Goal: Task Accomplishment & Management: Use online tool/utility

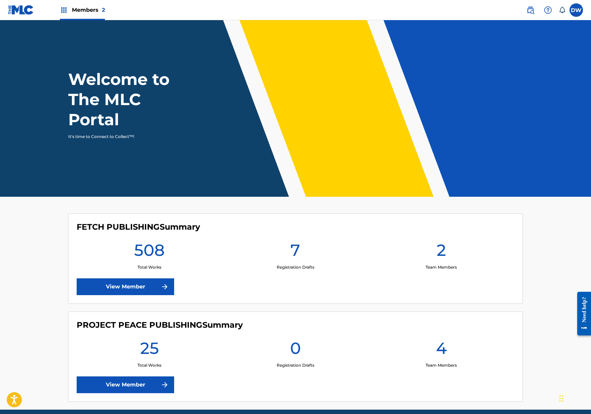
click at [138, 280] on link "View Member" at bounding box center [125, 286] width 97 height 17
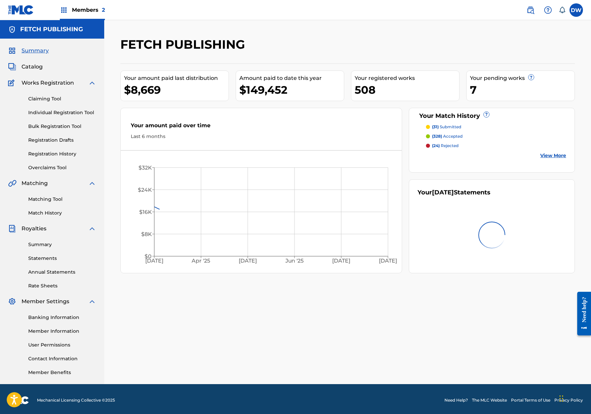
click at [41, 66] on span "Catalog" at bounding box center [31, 67] width 21 height 8
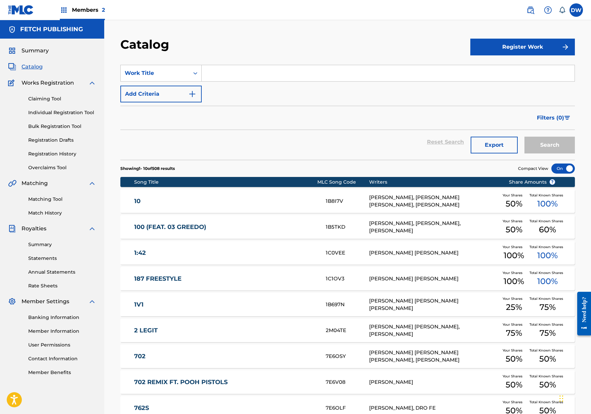
click at [243, 74] on input "Search Form" at bounding box center [388, 73] width 373 height 16
click at [222, 332] on link "2 LEGIT" at bounding box center [225, 331] width 183 height 8
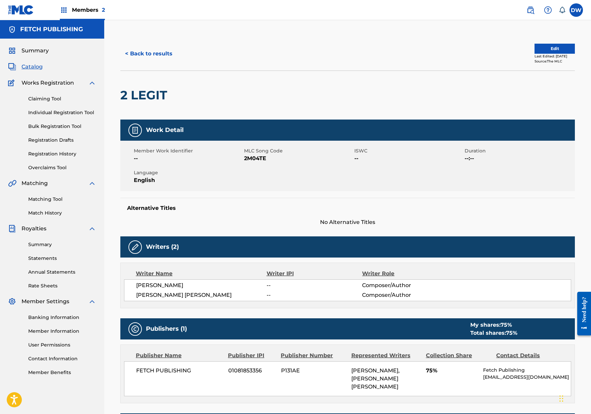
click at [88, 10] on span "Members 2" at bounding box center [88, 10] width 33 height 8
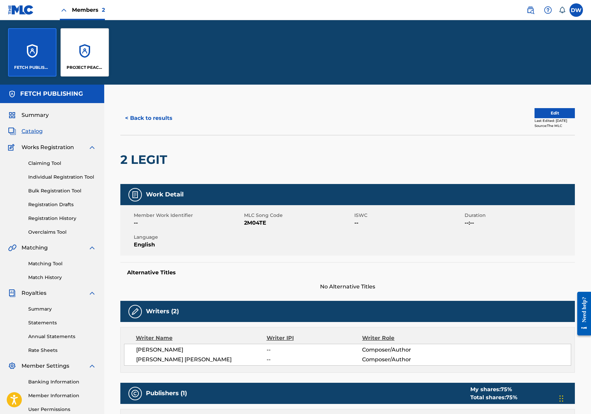
click at [31, 63] on div "FETCH PUBLISHING" at bounding box center [32, 52] width 48 height 48
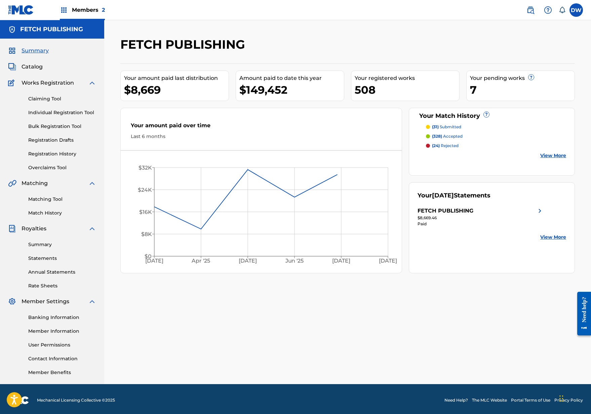
click at [52, 215] on link "Match History" at bounding box center [62, 213] width 68 height 7
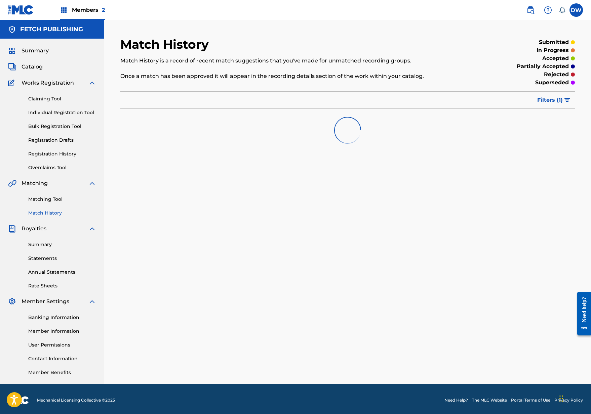
click at [50, 193] on div "Matching Tool Match History" at bounding box center [52, 201] width 88 height 29
click at [49, 196] on link "Matching Tool" at bounding box center [62, 199] width 68 height 7
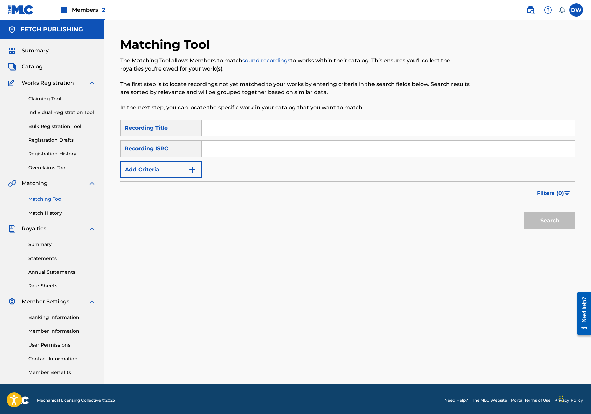
click at [229, 118] on div "Matching Tool The Matching Tool allows Members to match sound recordings to wor…" at bounding box center [295, 78] width 350 height 83
click at [225, 128] on input "Search Form" at bounding box center [388, 128] width 373 height 16
type input "2 legit"
click at [180, 155] on div "Recording ISRC" at bounding box center [160, 148] width 81 height 17
click at [179, 163] on button "Add Criteria" at bounding box center [160, 169] width 81 height 17
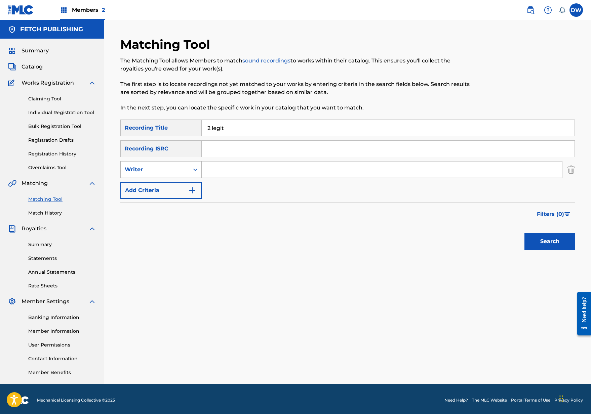
click at [176, 173] on div "Writer" at bounding box center [155, 170] width 60 height 8
click at [186, 186] on div "Recording Artist" at bounding box center [161, 186] width 81 height 17
click at [212, 168] on input "Search Form" at bounding box center [382, 170] width 360 height 16
click at [549, 242] on button "Search" at bounding box center [549, 241] width 50 height 17
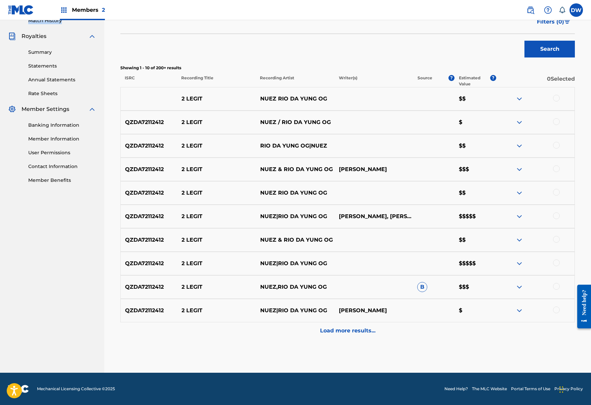
scroll to position [192, 0]
click at [427, 328] on div "Load more results..." at bounding box center [347, 330] width 454 height 17
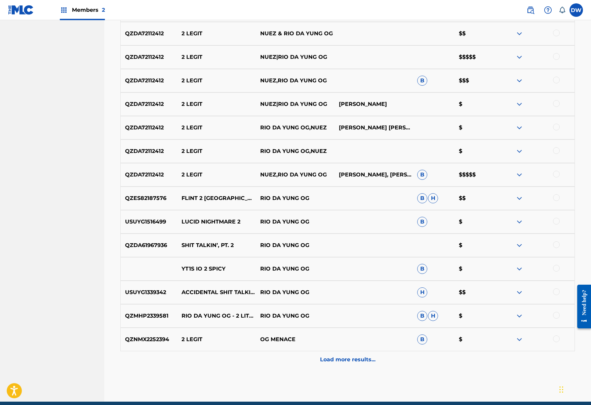
scroll to position [390, 0]
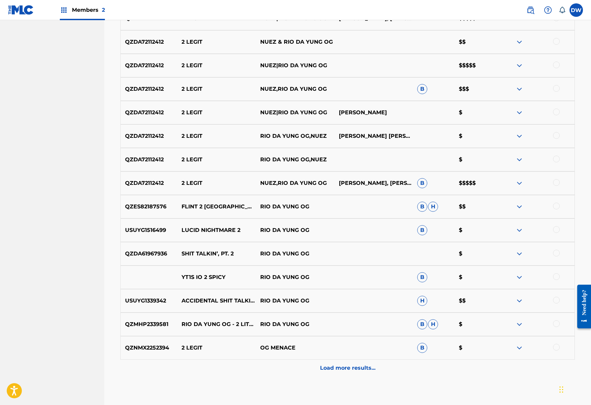
click at [557, 182] on div at bounding box center [556, 182] width 7 height 7
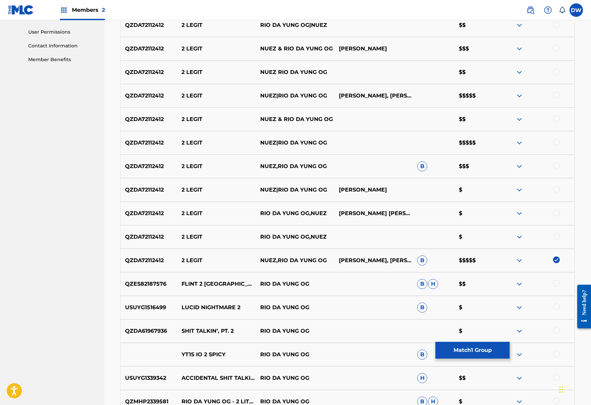
scroll to position [310, 0]
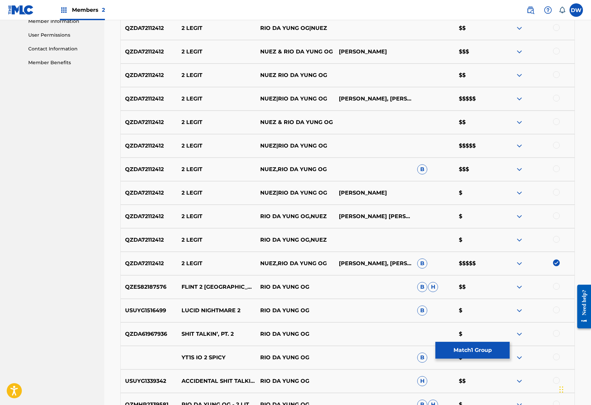
click at [556, 146] on div at bounding box center [556, 145] width 7 height 7
click at [555, 97] on div at bounding box center [556, 98] width 7 height 7
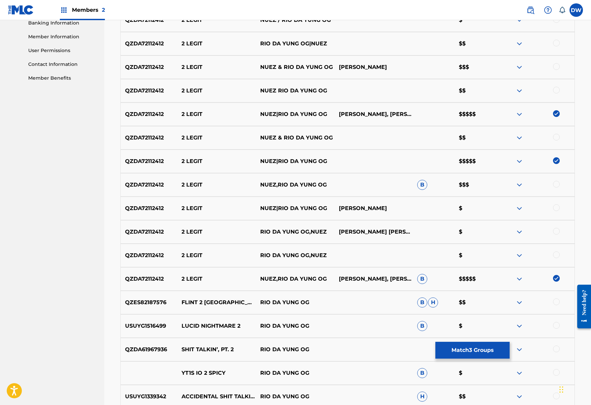
scroll to position [296, 0]
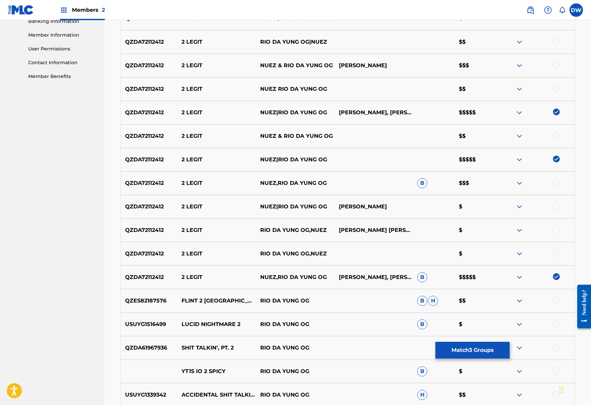
click at [558, 65] on div at bounding box center [556, 64] width 7 height 7
click at [558, 87] on div at bounding box center [556, 88] width 7 height 7
click at [556, 43] on div at bounding box center [556, 41] width 7 height 7
click at [557, 181] on div at bounding box center [556, 182] width 7 height 7
click at [557, 207] on div at bounding box center [556, 206] width 7 height 7
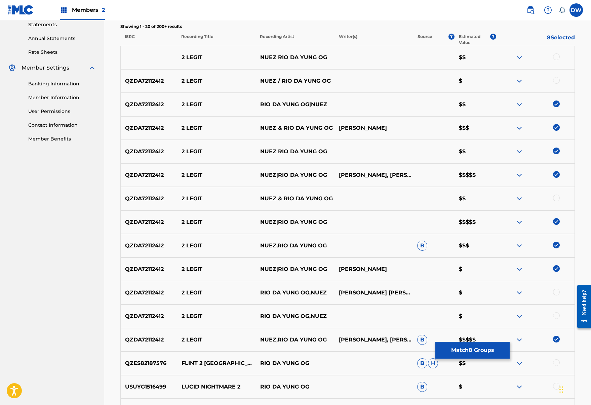
scroll to position [232, 0]
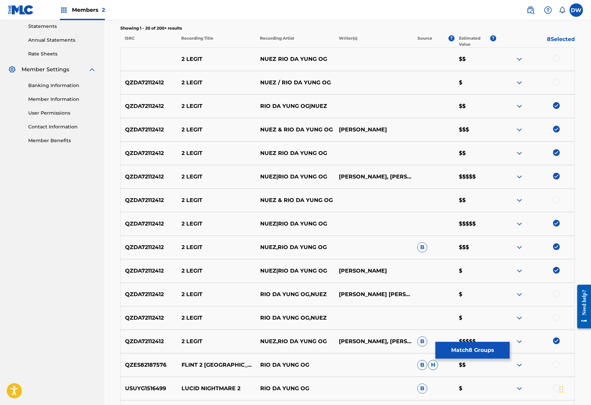
click at [558, 62] on div at bounding box center [534, 59] width 79 height 8
click at [557, 59] on div at bounding box center [556, 58] width 7 height 7
click at [557, 85] on div at bounding box center [556, 82] width 7 height 7
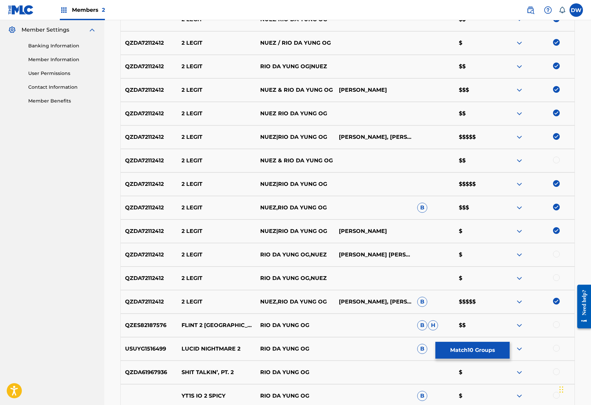
click at [557, 163] on div at bounding box center [556, 160] width 7 height 7
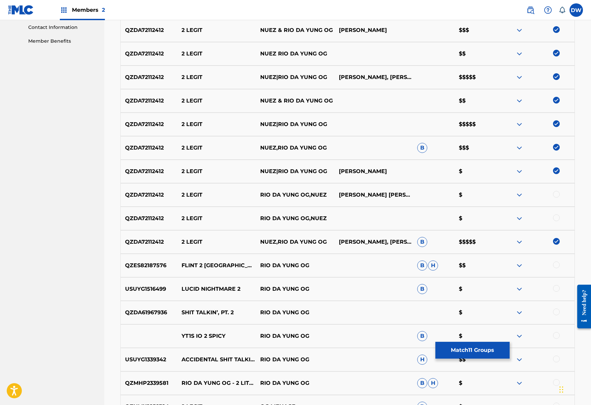
scroll to position [333, 0]
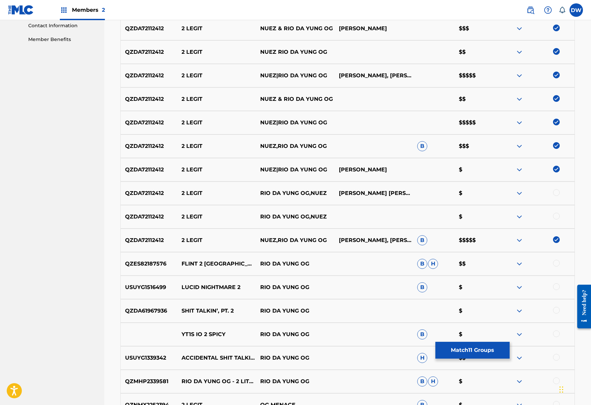
click at [554, 197] on div "QZDA72112412 2 LEGIT RIO DA YUNG OG,NUEZ DAMARIO DONSHAY HORNE-MCCULLOUGH $" at bounding box center [347, 193] width 454 height 24
click at [555, 192] on div at bounding box center [556, 192] width 7 height 7
click at [560, 220] on div at bounding box center [534, 217] width 79 height 8
click at [554, 214] on div at bounding box center [556, 216] width 7 height 7
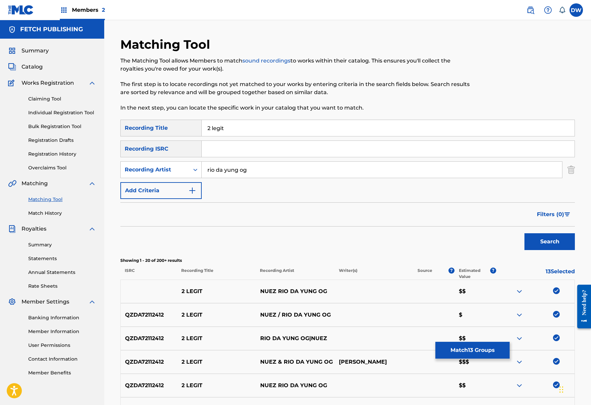
scroll to position [0, 0]
drag, startPoint x: 255, startPoint y: 175, endPoint x: 199, endPoint y: 166, distance: 56.8
click at [199, 166] on div "SearchWithCriteriabfab4c0b-a055-411e-ae9c-3b4848d59a8a Recording Artist rio da …" at bounding box center [347, 169] width 454 height 17
type input "nuez"
click at [549, 242] on button "Search" at bounding box center [549, 241] width 50 height 17
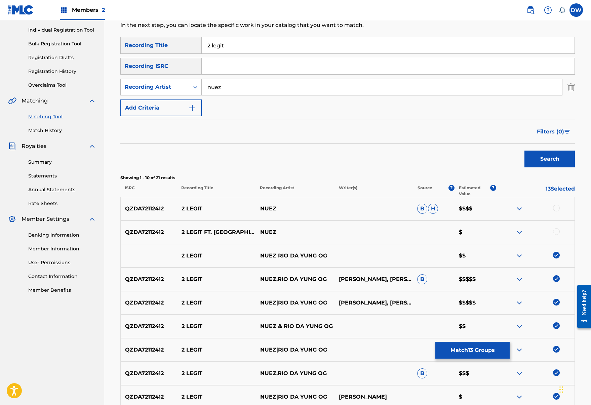
scroll to position [135, 0]
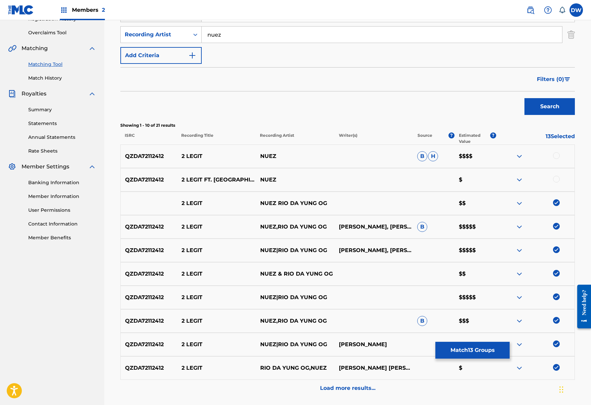
click at [556, 156] on div at bounding box center [556, 155] width 7 height 7
click at [557, 180] on div at bounding box center [556, 179] width 7 height 7
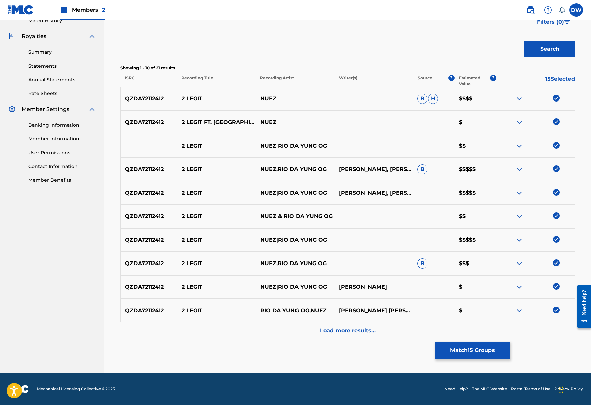
click at [341, 338] on div "Load more results..." at bounding box center [347, 330] width 454 height 17
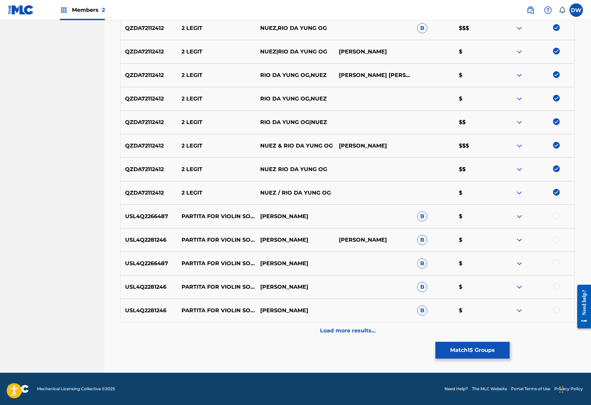
scroll to position [428, 0]
click at [470, 345] on button "Match 15 Groups" at bounding box center [472, 350] width 74 height 17
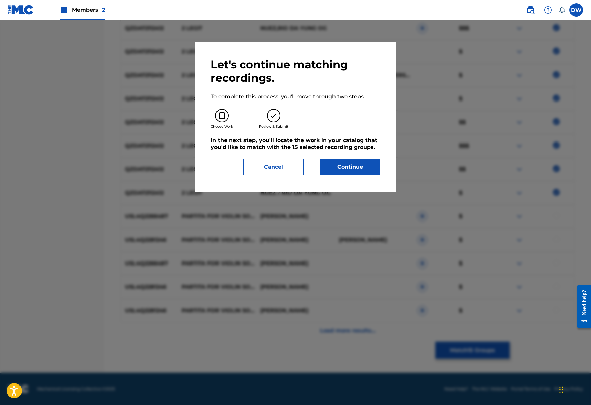
click at [354, 163] on button "Continue" at bounding box center [349, 167] width 60 height 17
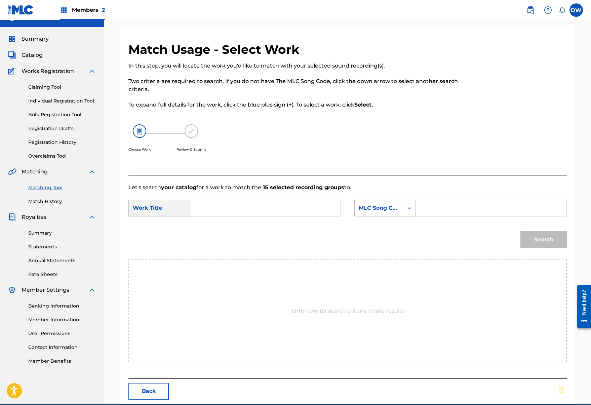
click at [233, 211] on input "Search Form" at bounding box center [265, 208] width 139 height 16
click at [217, 221] on strong "legit" at bounding box center [212, 223] width 13 height 6
type input "2 legit"
click at [403, 208] on div "Search Form" at bounding box center [409, 208] width 12 height 12
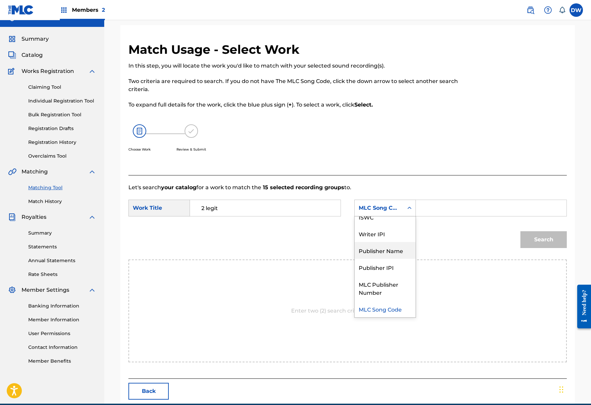
click at [384, 253] on div "Publisher Name" at bounding box center [384, 250] width 61 height 17
click at [431, 198] on form "SearchWithCriteriacb46c46d-89e5-4565-bf78-b81186c0d0e1 Work Title 2 legit Searc…" at bounding box center [347, 225] width 438 height 68
click at [431, 206] on input "Search Form" at bounding box center [490, 208] width 139 height 16
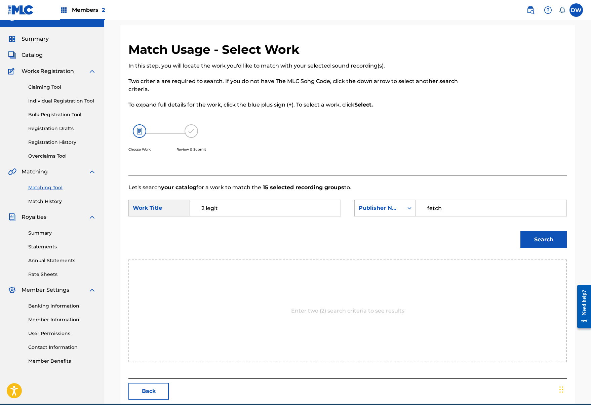
type input "fetch"
click at [543, 240] on button "Search" at bounding box center [543, 239] width 46 height 17
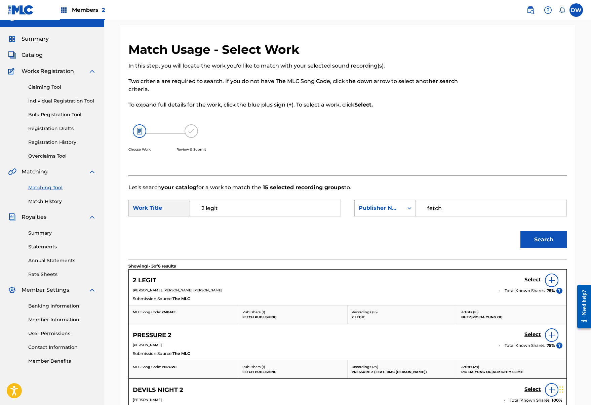
click at [530, 279] on h5 "Select" at bounding box center [532, 279] width 16 height 6
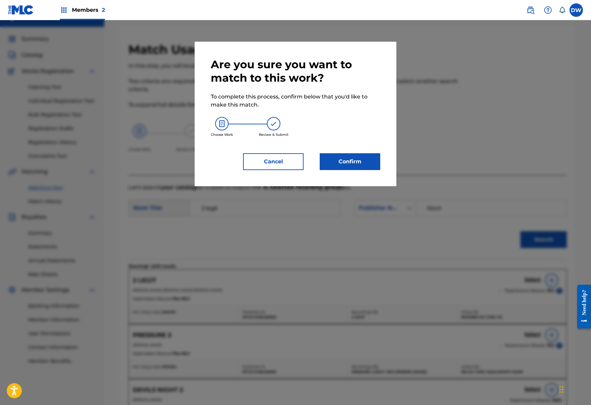
click at [353, 166] on button "Confirm" at bounding box center [349, 161] width 60 height 17
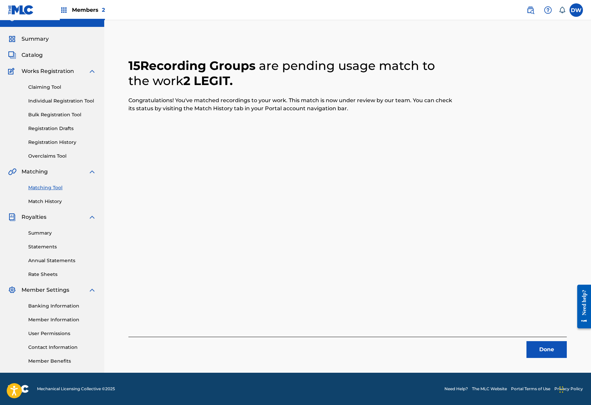
click at [535, 345] on button "Done" at bounding box center [546, 349] width 40 height 17
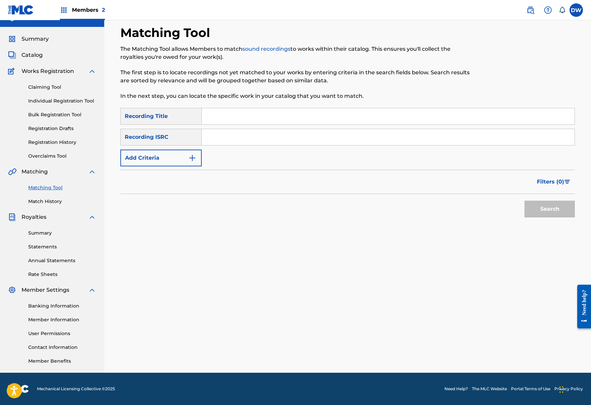
click at [267, 120] on input "Search Form" at bounding box center [388, 116] width 373 height 16
type input "Pressure 2"
click at [179, 156] on button "Add Criteria" at bounding box center [160, 157] width 81 height 17
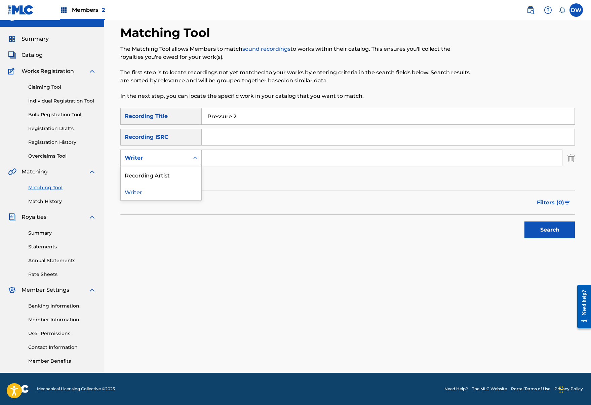
click at [180, 163] on div "Writer" at bounding box center [155, 157] width 69 height 13
click at [180, 178] on div "Recording Artist" at bounding box center [161, 174] width 81 height 17
click at [241, 155] on input "Search Form" at bounding box center [382, 158] width 360 height 16
type input "Rio da yung og"
click at [549, 230] on button "Search" at bounding box center [549, 229] width 50 height 17
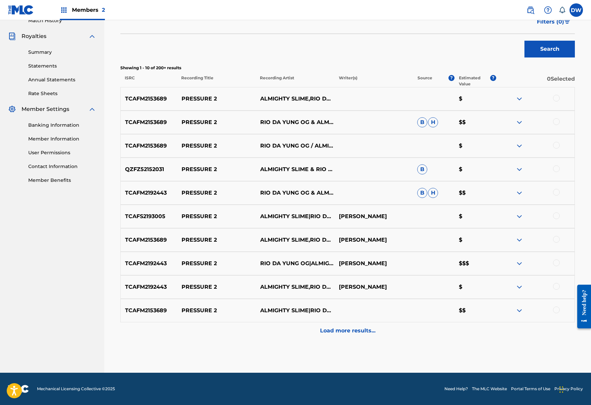
scroll to position [192, 0]
click at [555, 265] on div at bounding box center [556, 262] width 7 height 7
click at [556, 194] on div at bounding box center [556, 192] width 7 height 7
click at [556, 124] on div at bounding box center [556, 121] width 7 height 7
click at [559, 217] on div at bounding box center [534, 216] width 79 height 8
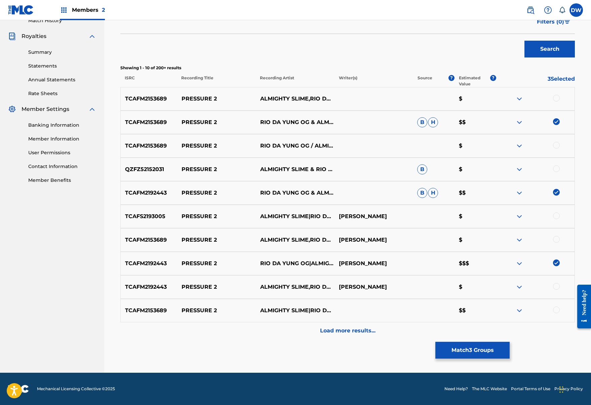
click at [556, 216] on div at bounding box center [556, 215] width 7 height 7
click at [558, 147] on div at bounding box center [556, 145] width 7 height 7
click at [555, 101] on div at bounding box center [556, 98] width 7 height 7
click at [556, 170] on div at bounding box center [556, 168] width 7 height 7
click at [557, 240] on div at bounding box center [556, 239] width 7 height 7
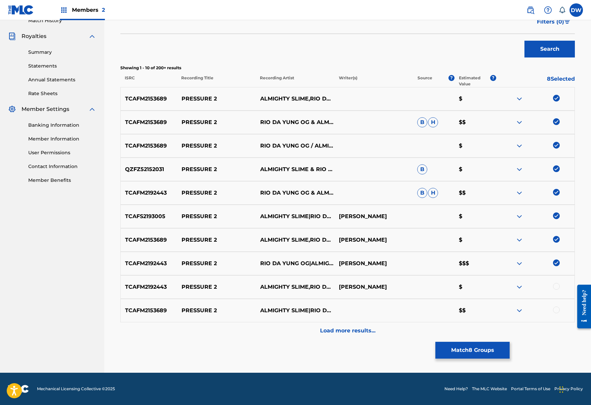
click at [555, 287] on div at bounding box center [556, 286] width 7 height 7
click at [557, 310] on div at bounding box center [556, 309] width 7 height 7
click at [369, 329] on p "Load more results..." at bounding box center [347, 331] width 55 height 8
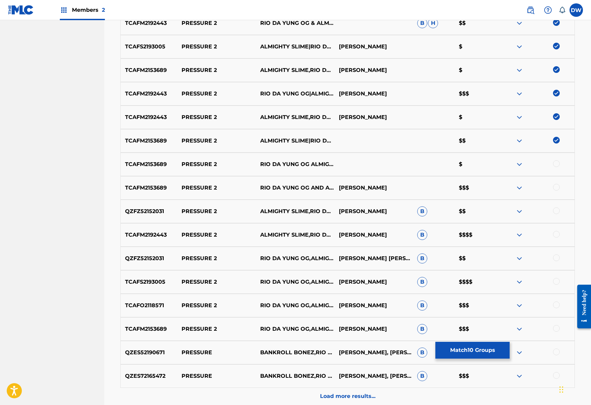
scroll to position [362, 0]
click at [558, 163] on div at bounding box center [556, 163] width 7 height 7
click at [556, 186] on div at bounding box center [556, 186] width 7 height 7
click at [557, 214] on div at bounding box center [534, 211] width 79 height 8
click at [557, 210] on div at bounding box center [556, 210] width 7 height 7
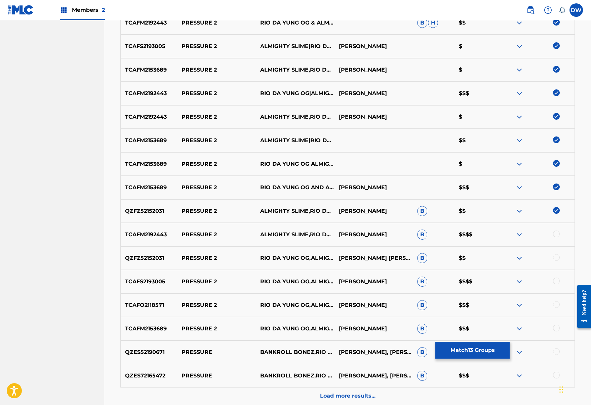
click at [555, 232] on div at bounding box center [556, 233] width 7 height 7
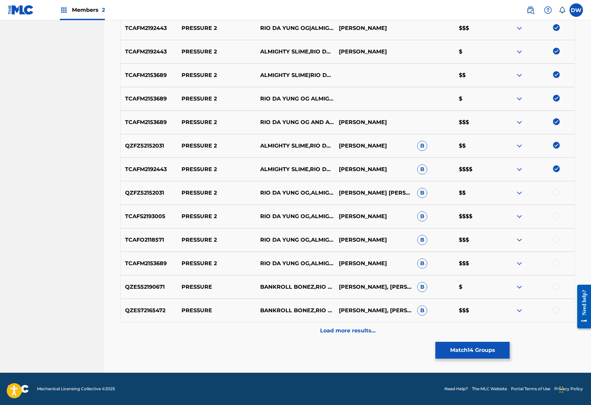
scroll to position [428, 0]
click at [557, 216] on div at bounding box center [556, 215] width 7 height 7
click at [558, 193] on div at bounding box center [556, 192] width 7 height 7
click at [557, 266] on div at bounding box center [534, 263] width 79 height 8
click at [557, 236] on div at bounding box center [556, 239] width 7 height 7
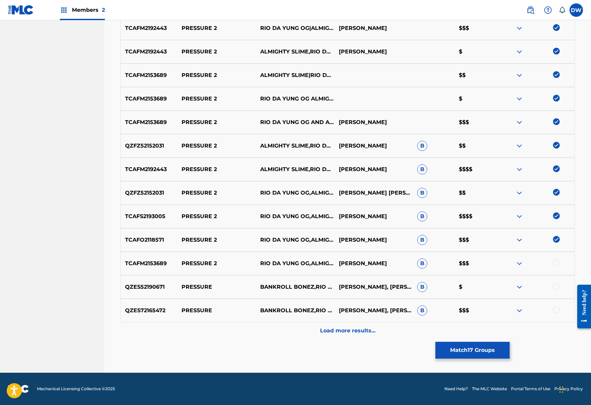
click at [555, 261] on div at bounding box center [556, 262] width 7 height 7
click at [348, 331] on p "Load more results..." at bounding box center [347, 331] width 55 height 8
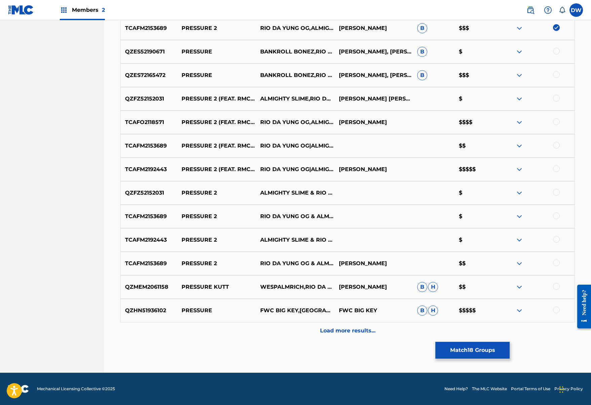
scroll to position [663, 0]
click at [556, 190] on div at bounding box center [556, 192] width 7 height 7
click at [556, 123] on div at bounding box center [556, 121] width 7 height 7
click at [556, 148] on div at bounding box center [534, 146] width 79 height 8
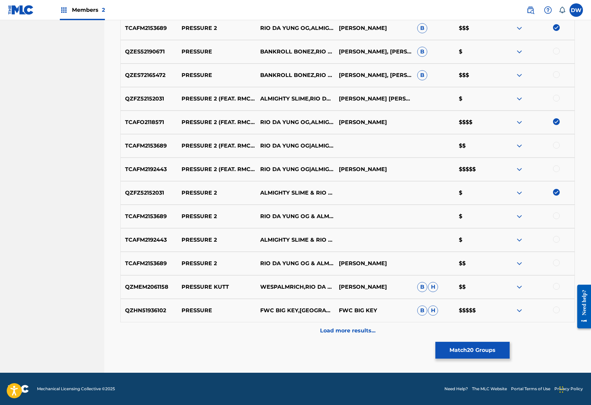
click at [556, 144] on div at bounding box center [556, 145] width 7 height 7
click at [558, 169] on div at bounding box center [556, 168] width 7 height 7
click at [558, 217] on div at bounding box center [556, 215] width 7 height 7
click at [555, 263] on div at bounding box center [556, 262] width 7 height 7
click at [558, 242] on div at bounding box center [556, 239] width 7 height 7
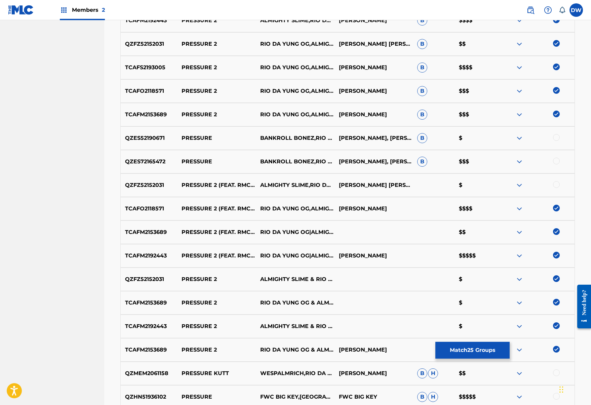
scroll to position [576, 0]
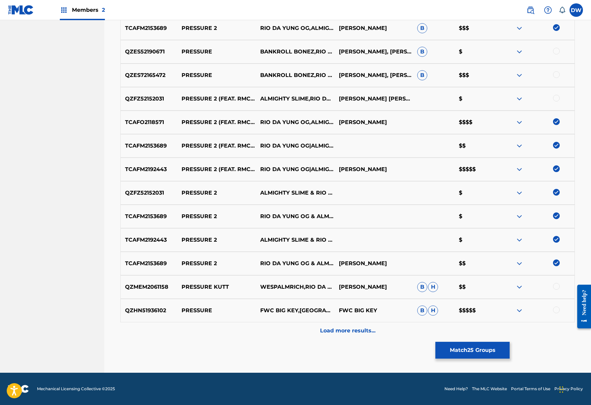
click at [337, 333] on p "Load more results..." at bounding box center [347, 331] width 55 height 8
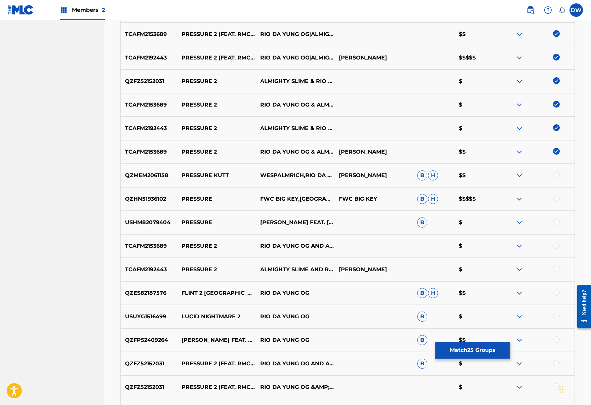
scroll to position [774, 0]
click at [554, 245] on div at bounding box center [556, 245] width 7 height 7
click at [557, 267] on div at bounding box center [556, 268] width 7 height 7
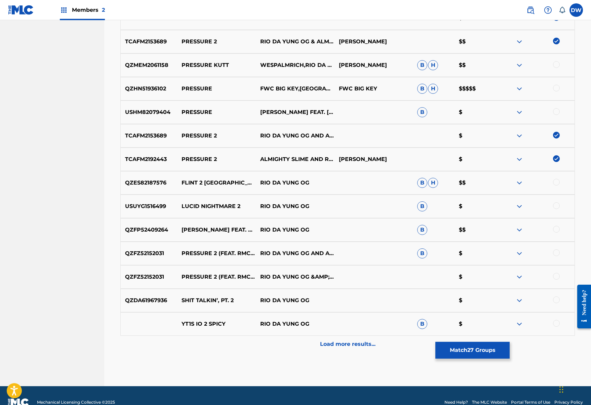
scroll to position [885, 0]
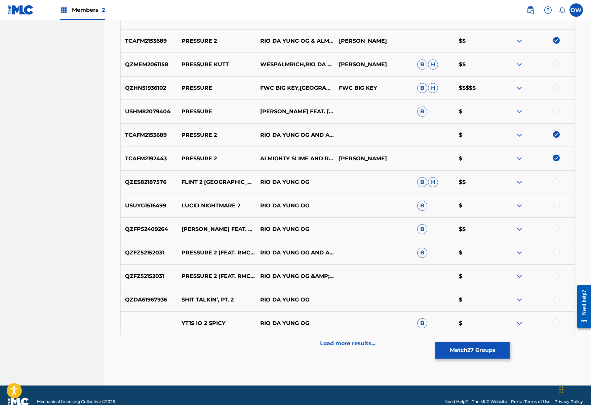
click at [555, 252] on div at bounding box center [556, 252] width 7 height 7
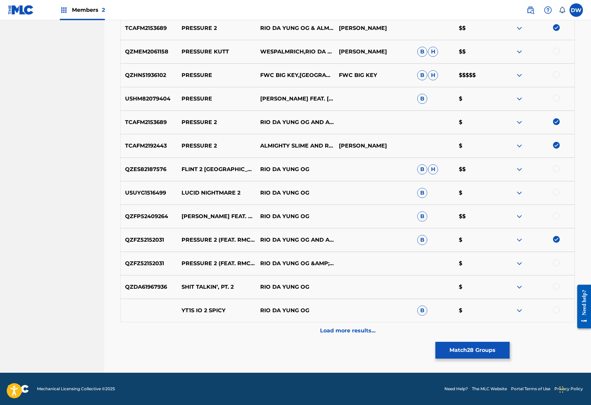
scroll to position [898, 0]
click at [557, 262] on div at bounding box center [556, 262] width 7 height 7
click at [380, 324] on div "Load more results..." at bounding box center [347, 330] width 454 height 17
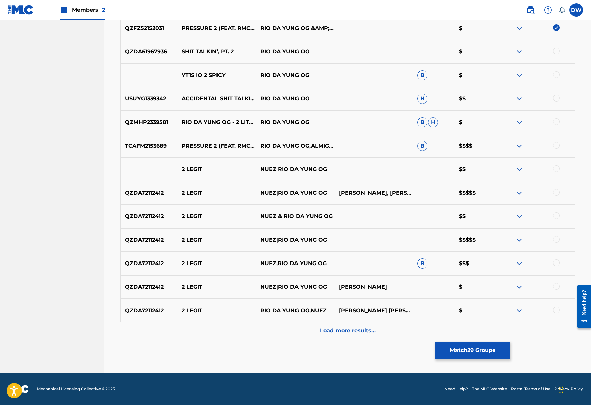
scroll to position [1133, 0]
click at [460, 350] on button "Match 29 Groups" at bounding box center [472, 350] width 74 height 17
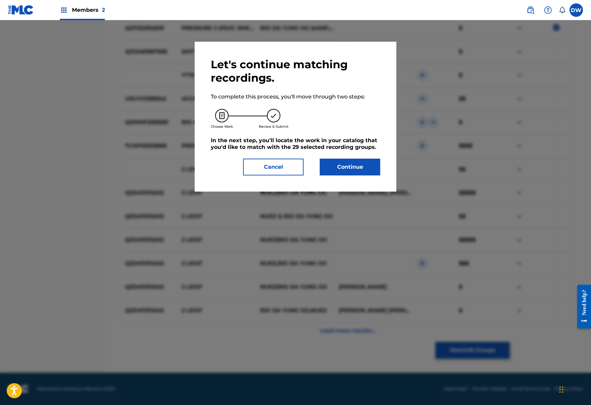
click at [321, 165] on button "Continue" at bounding box center [349, 167] width 60 height 17
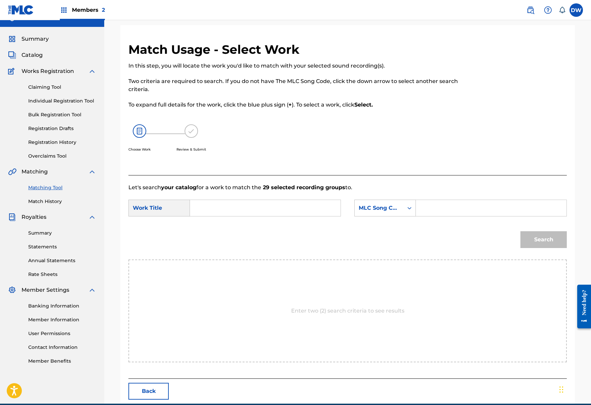
click at [265, 205] on input "Search Form" at bounding box center [265, 208] width 139 height 16
type input "pressure 2"
click at [270, 221] on form "SearchWithCriteriacb46c46d-89e5-4565-bf78-b81186c0d0e1 Work Title pressure 2 Se…" at bounding box center [347, 225] width 438 height 68
click at [439, 205] on input "Search Form" at bounding box center [490, 208] width 139 height 16
click at [400, 207] on div "MLC Song Code" at bounding box center [378, 208] width 49 height 13
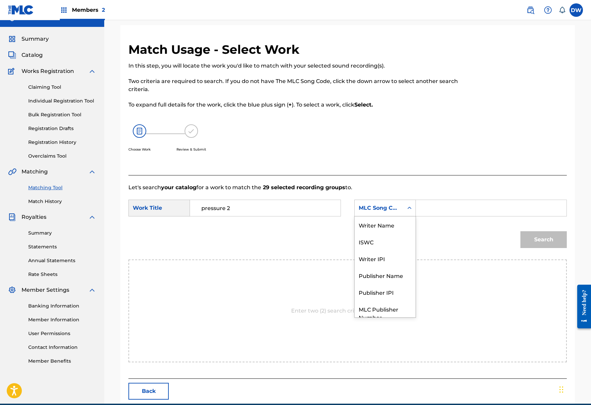
scroll to position [25, 0]
click at [393, 257] on div "Publisher Name" at bounding box center [384, 250] width 61 height 17
click at [449, 211] on input "Search Form" at bounding box center [490, 208] width 139 height 16
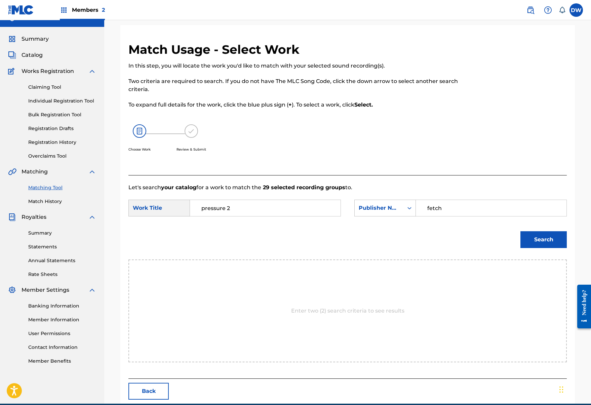
type input "fetch"
click at [543, 240] on button "Search" at bounding box center [543, 239] width 46 height 17
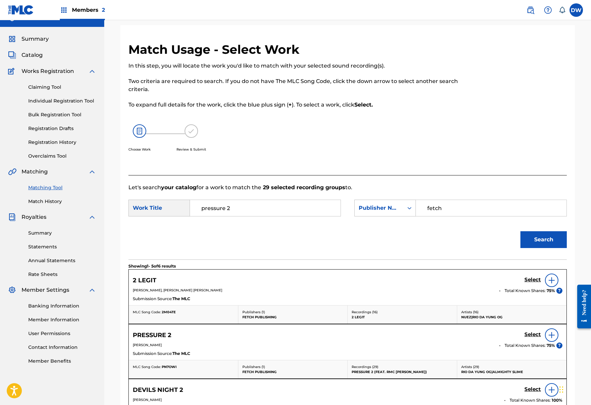
click at [532, 283] on h5 "Select" at bounding box center [532, 279] width 16 height 6
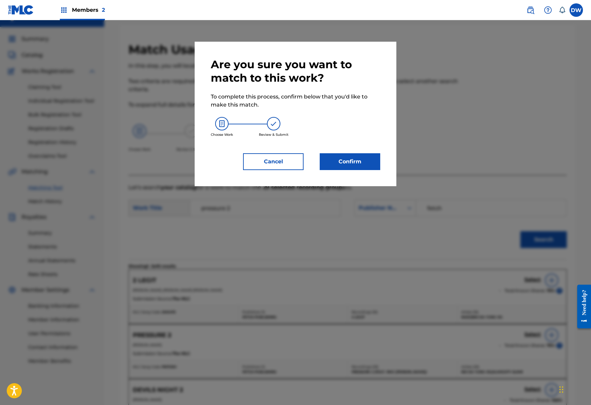
click at [342, 159] on button "Confirm" at bounding box center [349, 161] width 60 height 17
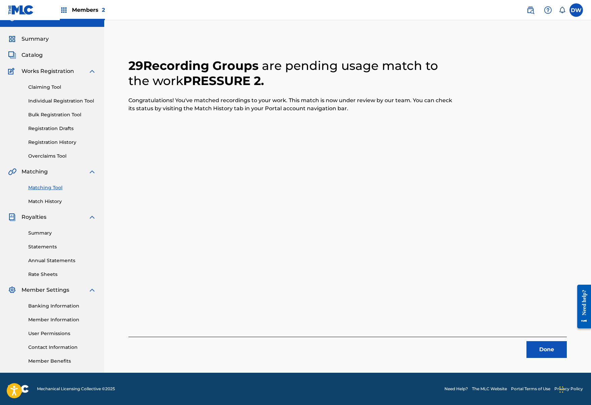
click at [538, 354] on button "Done" at bounding box center [546, 349] width 40 height 17
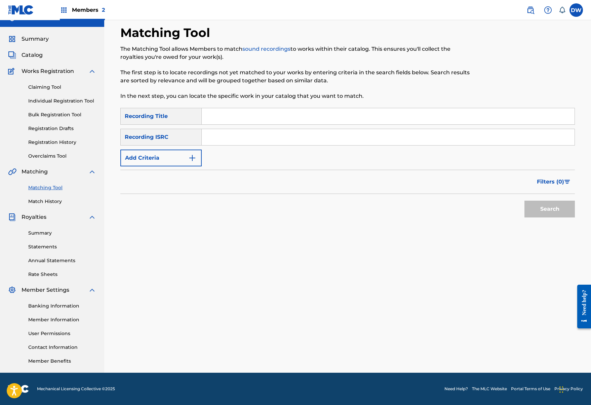
click at [258, 112] on input "Search Form" at bounding box center [388, 116] width 373 height 16
type input "Devils Night"
click at [181, 153] on button "Add Criteria" at bounding box center [160, 157] width 81 height 17
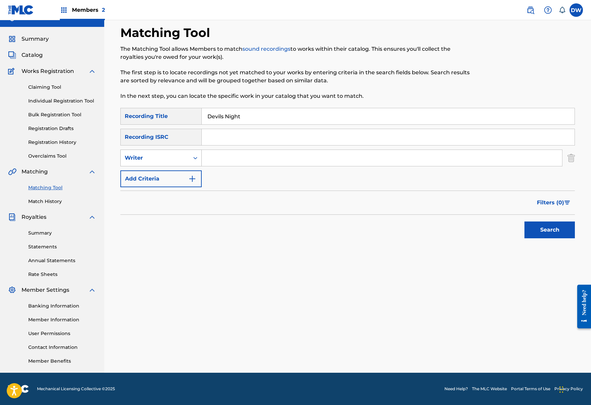
click at [179, 157] on div "Writer" at bounding box center [155, 158] width 60 height 8
click at [226, 161] on input "Search Form" at bounding box center [382, 158] width 360 height 16
click at [162, 162] on div "Writer" at bounding box center [155, 157] width 69 height 13
click at [167, 180] on div "Recording Artist" at bounding box center [161, 174] width 81 height 17
click at [255, 141] on input "Search Form" at bounding box center [388, 137] width 373 height 16
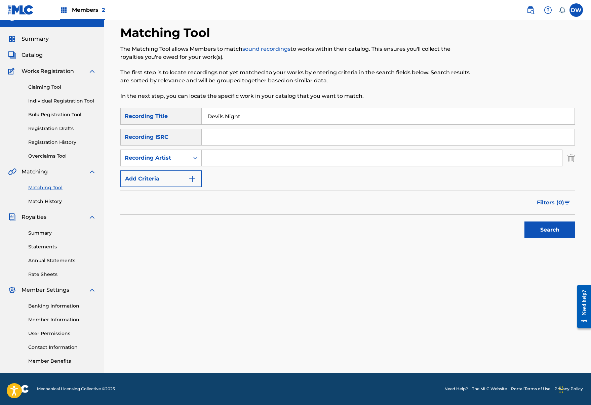
click at [245, 161] on input "Search Form" at bounding box center [382, 158] width 360 height 16
type input "Rio Da yung og"
click at [549, 230] on button "Search" at bounding box center [549, 229] width 50 height 17
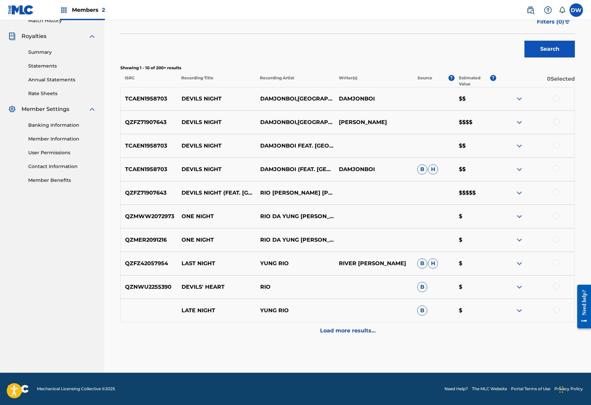
scroll to position [192, 0]
click at [553, 192] on div at bounding box center [556, 192] width 7 height 7
click at [555, 122] on div at bounding box center [556, 121] width 7 height 7
click at [554, 147] on div at bounding box center [556, 145] width 7 height 7
click at [556, 174] on div "TCAEN1958703 DEVILS NIGHT DAMJONBOI (FEAT. RIO DA YOUNG OG) DAMJONBOI B H $$" at bounding box center [347, 170] width 454 height 24
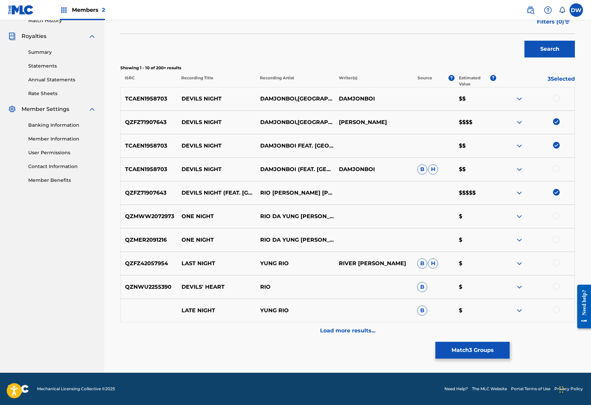
click at [556, 170] on div at bounding box center [556, 168] width 7 height 7
click at [556, 99] on div at bounding box center [556, 98] width 7 height 7
click at [485, 354] on button "Match 5 Groups" at bounding box center [472, 350] width 74 height 17
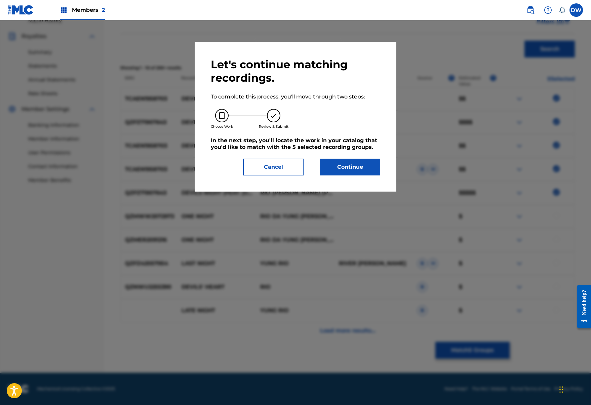
click at [364, 165] on button "Continue" at bounding box center [349, 167] width 60 height 17
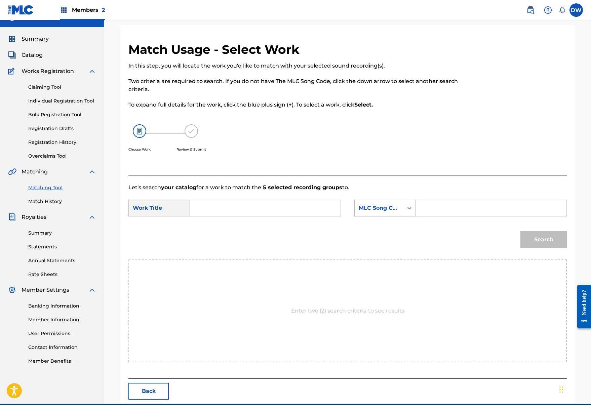
click at [276, 211] on input "Search Form" at bounding box center [265, 208] width 139 height 16
type input "devils night"
click at [268, 244] on div "Search" at bounding box center [347, 241] width 438 height 35
click at [366, 211] on div "MLC Song Code" at bounding box center [378, 208] width 41 height 8
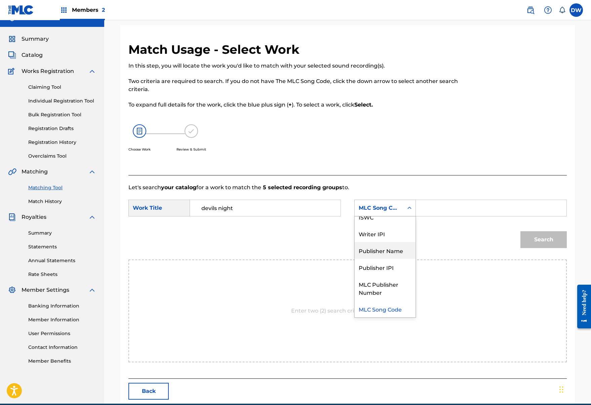
click at [377, 250] on div "Publisher Name" at bounding box center [384, 250] width 61 height 17
click at [430, 210] on input "Search Form" at bounding box center [490, 208] width 139 height 16
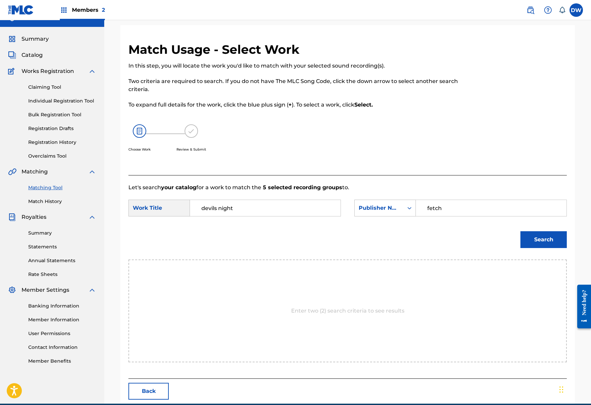
type input "fetch"
click at [543, 240] on button "Search" at bounding box center [543, 239] width 46 height 17
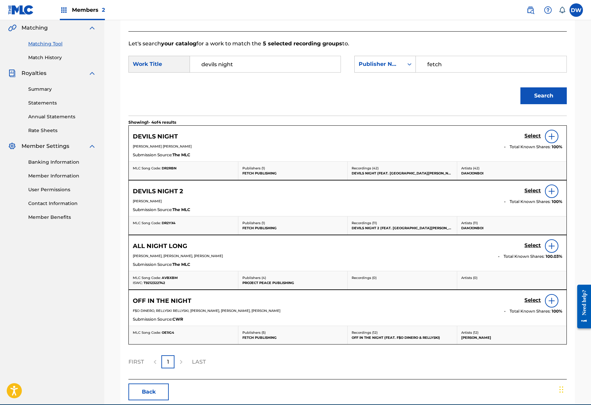
click at [158, 395] on button "Back" at bounding box center [148, 391] width 40 height 17
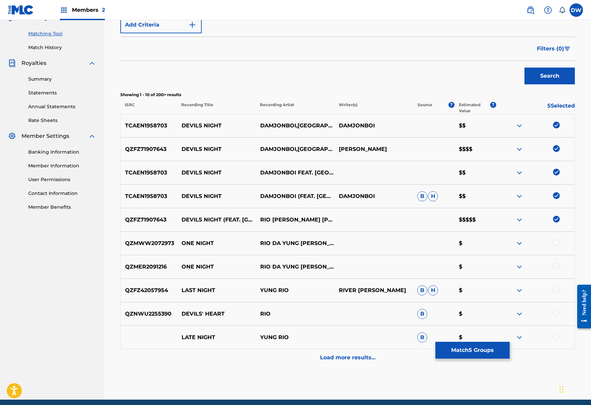
scroll to position [168, 0]
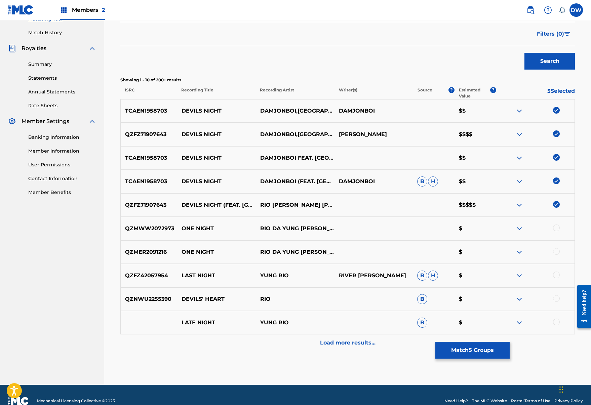
click at [287, 344] on div "Load more results..." at bounding box center [347, 342] width 454 height 17
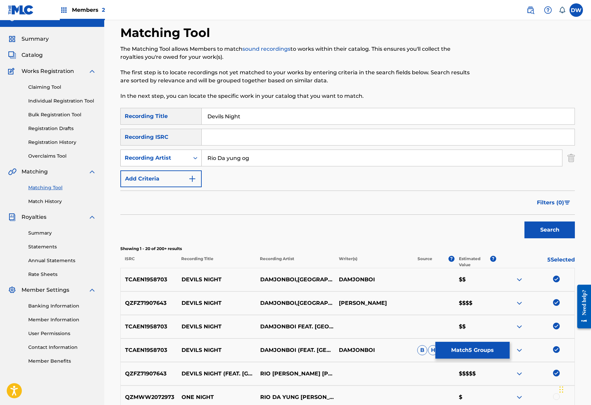
drag, startPoint x: 258, startPoint y: 160, endPoint x: 188, endPoint y: 159, distance: 69.5
click at [188, 159] on div "SearchWithCriteria8d27ca6b-9083-47b8-8197-090b6dde7854 Recording Artist Rio Da …" at bounding box center [347, 157] width 454 height 17
type input "damjonboi"
click at [549, 230] on button "Search" at bounding box center [549, 229] width 50 height 17
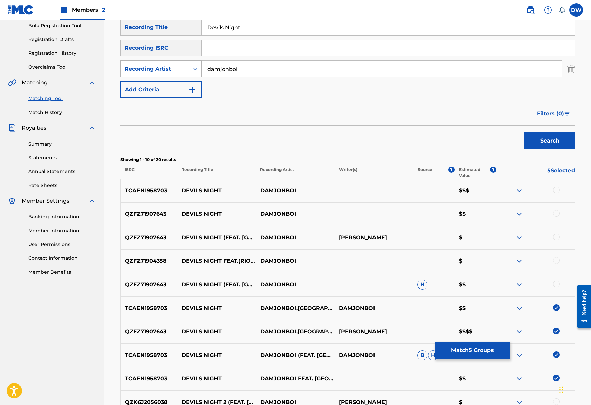
scroll to position [105, 0]
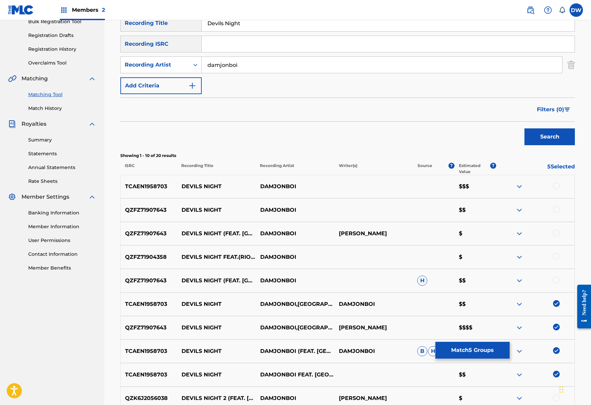
click at [559, 188] on div at bounding box center [534, 186] width 79 height 8
click at [555, 185] on div at bounding box center [556, 185] width 7 height 7
click at [558, 208] on div at bounding box center [556, 209] width 7 height 7
click at [558, 232] on div at bounding box center [556, 232] width 7 height 7
click at [558, 258] on div at bounding box center [556, 256] width 7 height 7
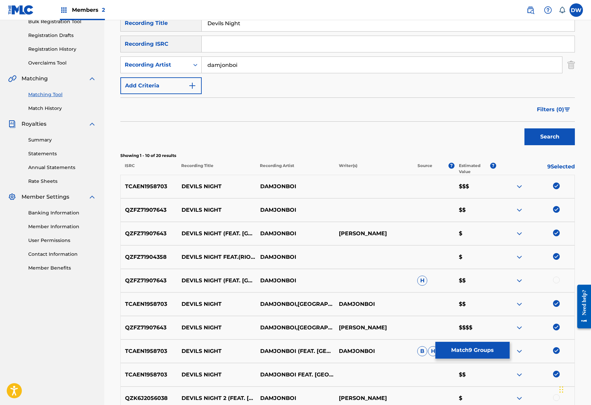
click at [554, 280] on div at bounding box center [556, 279] width 7 height 7
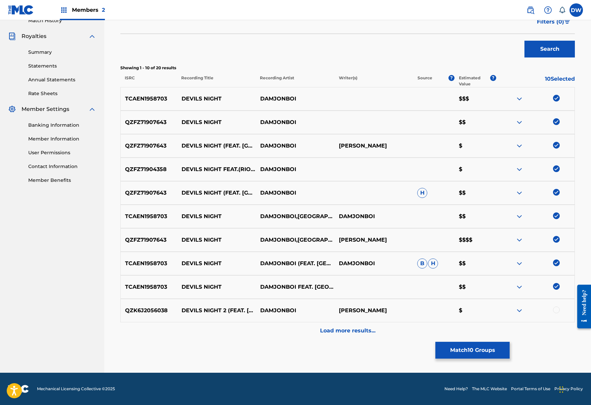
scroll to position [192, 0]
click at [251, 326] on div "Load more results..." at bounding box center [347, 330] width 454 height 17
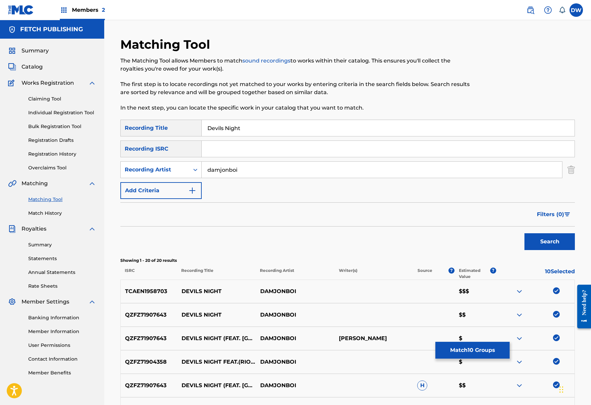
scroll to position [0, 0]
click at [459, 350] on button "Match 10 Groups" at bounding box center [472, 350] width 74 height 17
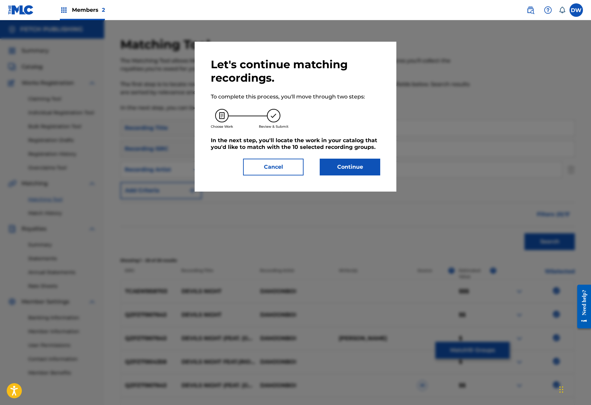
click at [352, 165] on button "Continue" at bounding box center [349, 167] width 60 height 17
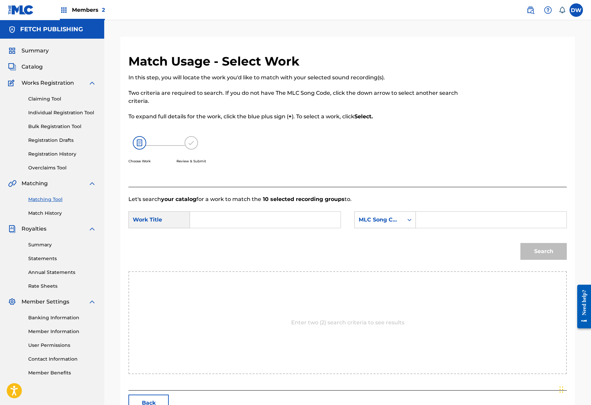
click at [238, 219] on input "Search Form" at bounding box center [265, 220] width 139 height 16
type input "devils night"
click at [263, 240] on div "Search" at bounding box center [347, 253] width 438 height 35
click at [394, 223] on div "MLC Song Code" at bounding box center [378, 219] width 49 height 13
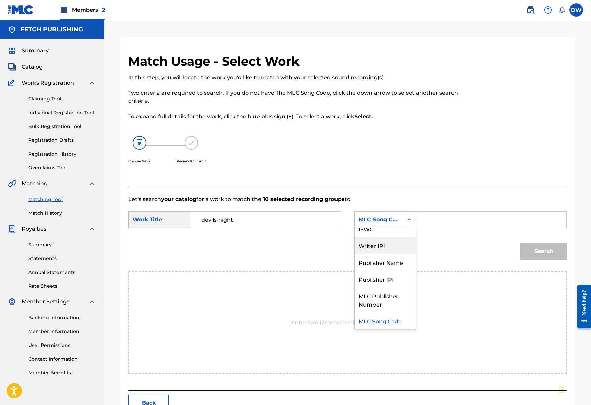
click at [382, 264] on div "Publisher Name" at bounding box center [384, 262] width 61 height 17
click at [424, 225] on input "Search Form" at bounding box center [490, 220] width 139 height 16
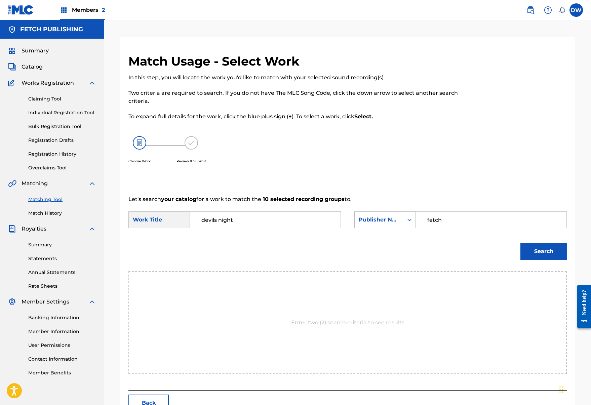
type input "fetch"
click at [540, 254] on button "Search" at bounding box center [543, 251] width 46 height 17
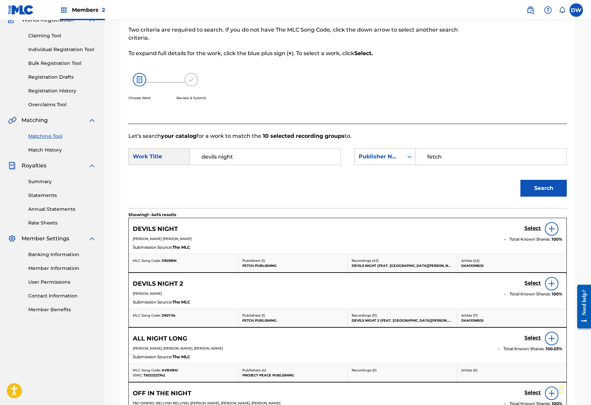
scroll to position [68, 0]
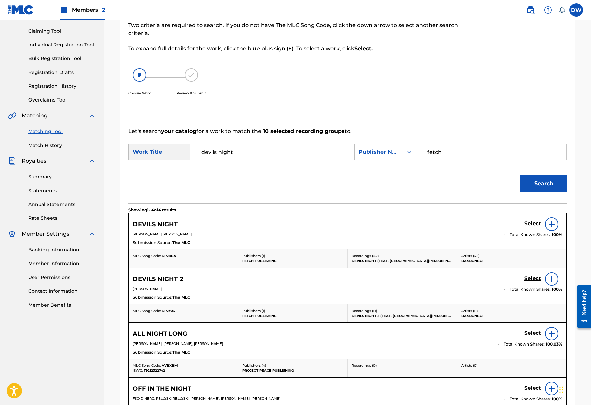
click at [532, 224] on h5 "Select" at bounding box center [532, 223] width 16 height 6
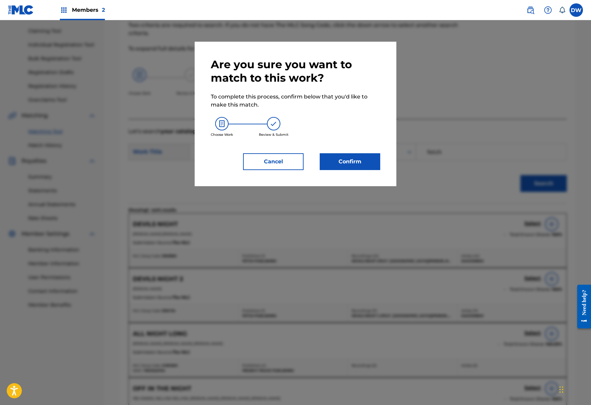
click at [355, 157] on button "Confirm" at bounding box center [349, 161] width 60 height 17
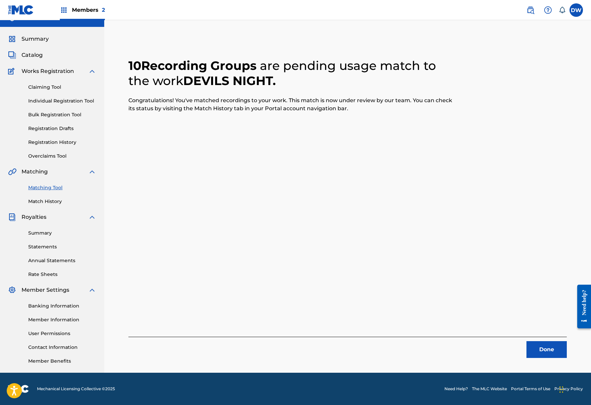
click at [540, 342] on button "Done" at bounding box center [546, 349] width 40 height 17
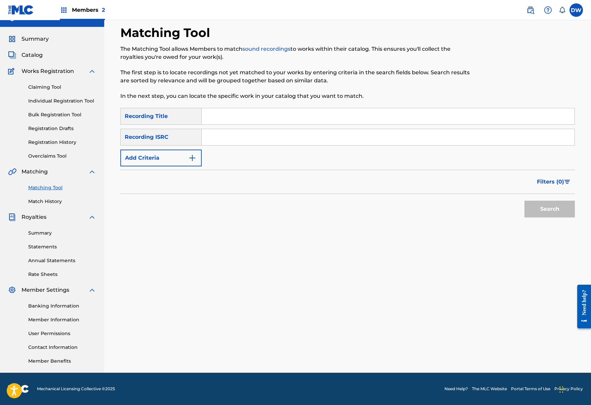
click at [254, 116] on input "Search Form" at bounding box center [388, 116] width 373 height 16
type input "S"
type input "Devils night 2"
click at [175, 155] on button "Add Criteria" at bounding box center [160, 157] width 81 height 17
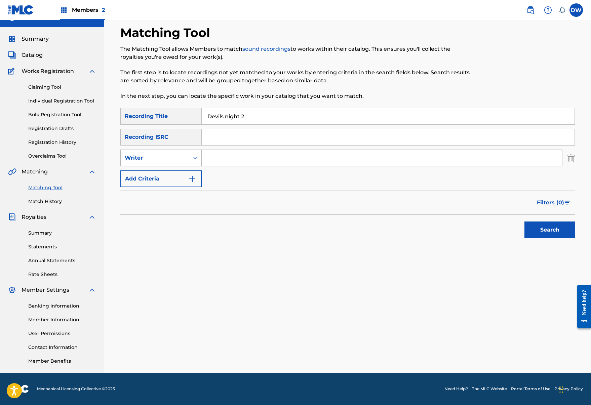
click at [167, 166] on div "Writer" at bounding box center [160, 157] width 81 height 17
click at [167, 175] on div "Recording Artist" at bounding box center [161, 174] width 81 height 17
click at [244, 157] on input "Search Form" at bounding box center [382, 158] width 360 height 16
type input "rio da yung og"
click at [549, 230] on button "Search" at bounding box center [549, 229] width 50 height 17
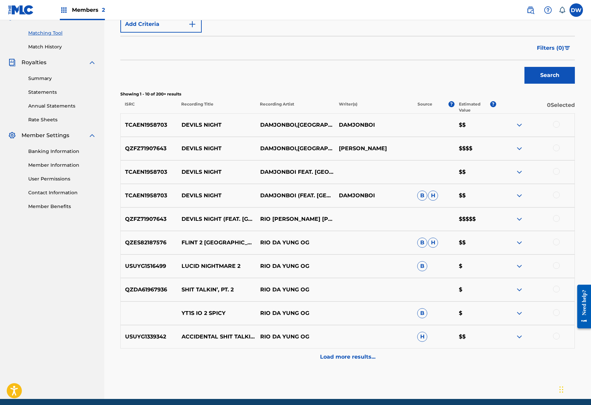
click at [225, 352] on div "Load more results..." at bounding box center [347, 356] width 454 height 17
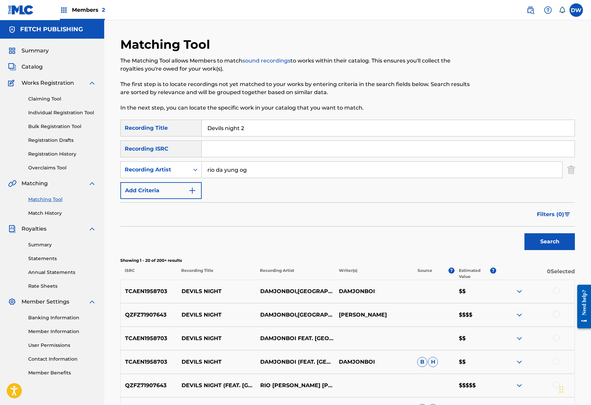
scroll to position [0, 0]
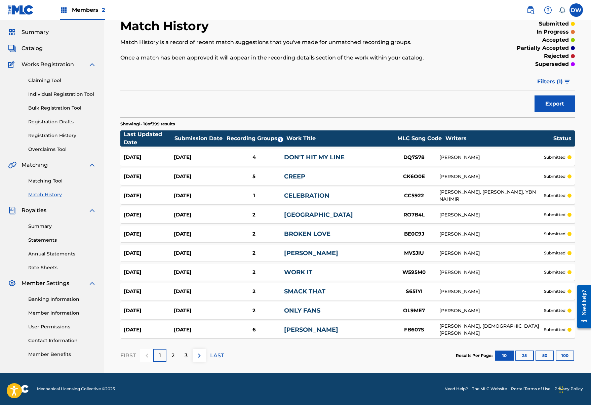
click at [544, 354] on button "50" at bounding box center [544, 355] width 18 height 10
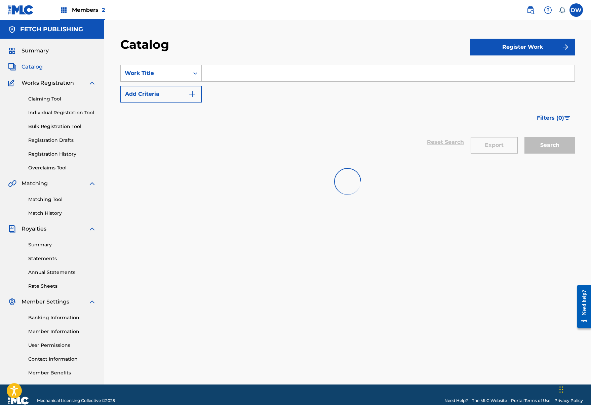
click at [262, 75] on input "Search Form" at bounding box center [388, 73] width 373 height 16
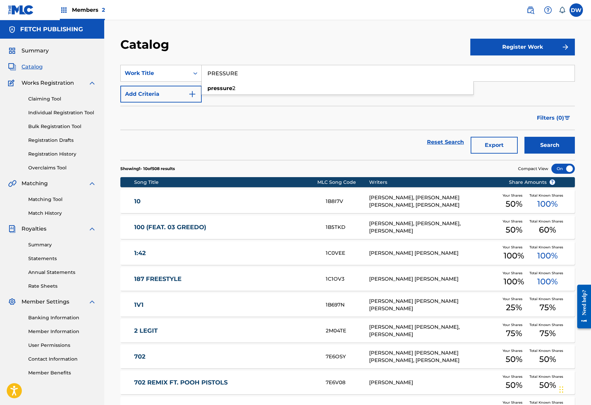
type input "PRESSURE"
click at [549, 145] on button "Search" at bounding box center [549, 145] width 50 height 17
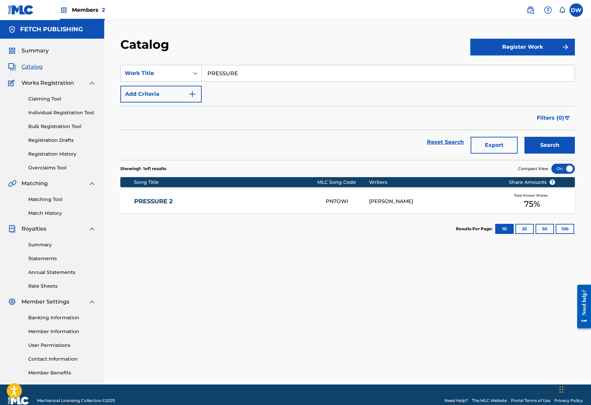
click at [282, 210] on div "PRESSURE 2 PN7OWI [PERSON_NAME] Total Known Shares 75 %" at bounding box center [347, 201] width 454 height 24
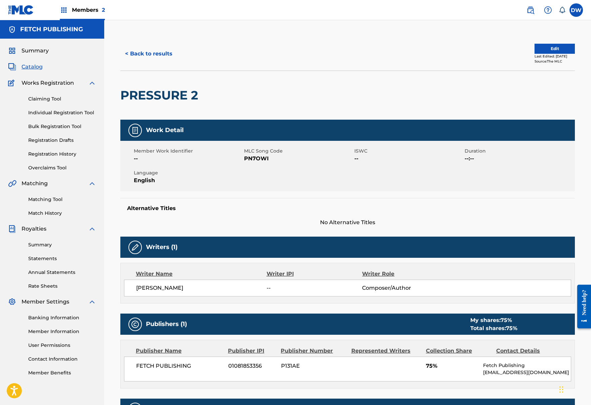
click at [153, 54] on button "< Back to results" at bounding box center [148, 53] width 57 height 17
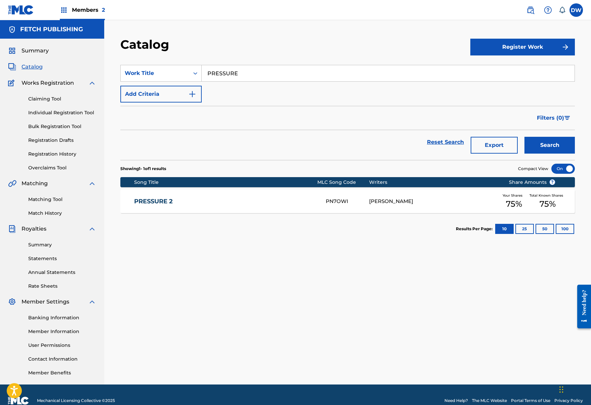
click at [260, 74] on input "PRESSURE" at bounding box center [388, 73] width 373 height 16
click at [184, 65] on div "Work Title" at bounding box center [160, 73] width 81 height 17
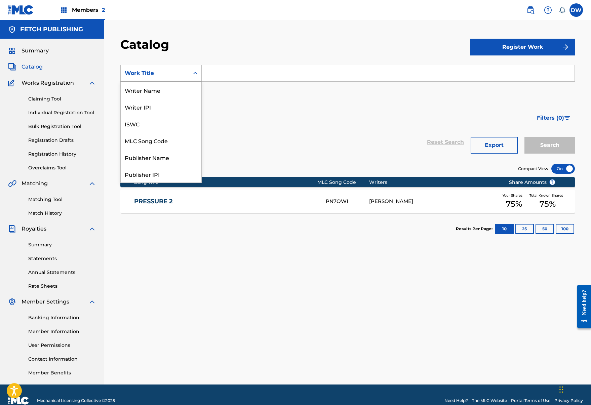
scroll to position [101, 0]
click at [188, 136] on div "Artist" at bounding box center [161, 140] width 81 height 17
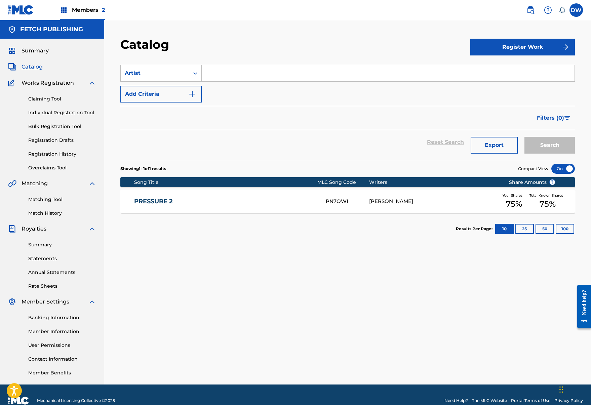
click at [222, 73] on input "Search Form" at bounding box center [388, 73] width 373 height 16
click at [549, 145] on button "Search" at bounding box center [549, 145] width 50 height 17
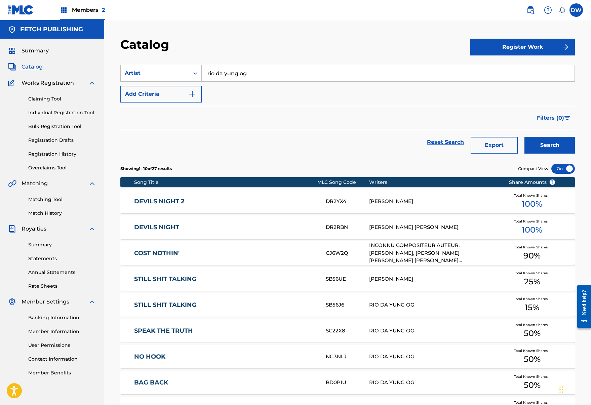
type input "rio da yung og"
click at [549, 145] on button "Search" at bounding box center [549, 145] width 50 height 17
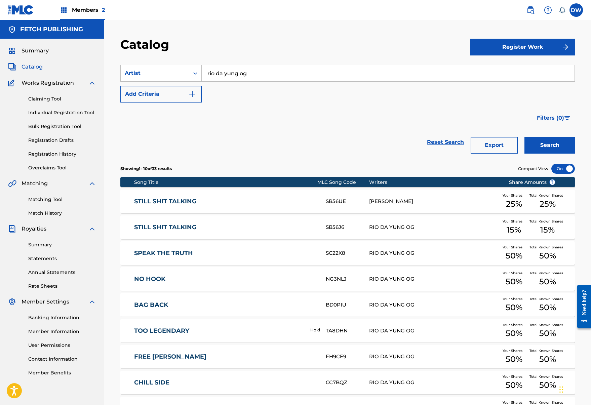
scroll to position [0, 0]
click at [30, 66] on span "Catalog" at bounding box center [31, 67] width 21 height 8
click at [36, 48] on span "Summary" at bounding box center [34, 51] width 27 height 8
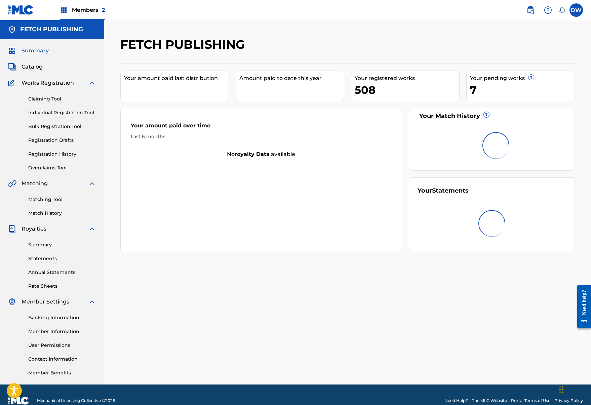
click at [34, 77] on div "Summary Catalog Works Registration Claiming Tool Individual Registration Tool B…" at bounding box center [52, 212] width 104 height 346
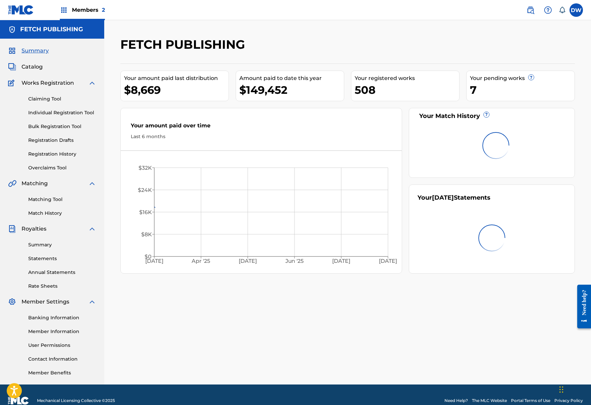
click at [34, 69] on span "Catalog" at bounding box center [31, 67] width 21 height 8
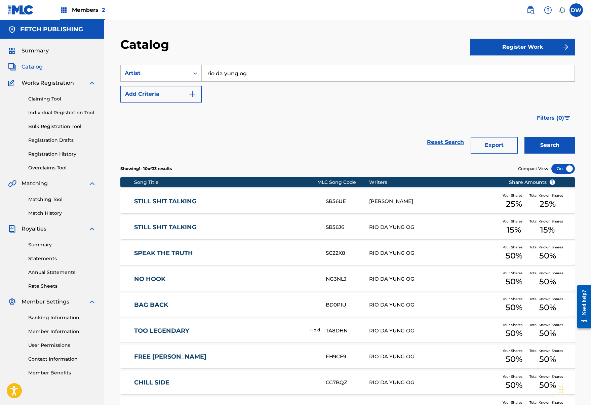
click at [453, 80] on input "rio da yung og" at bounding box center [388, 73] width 373 height 16
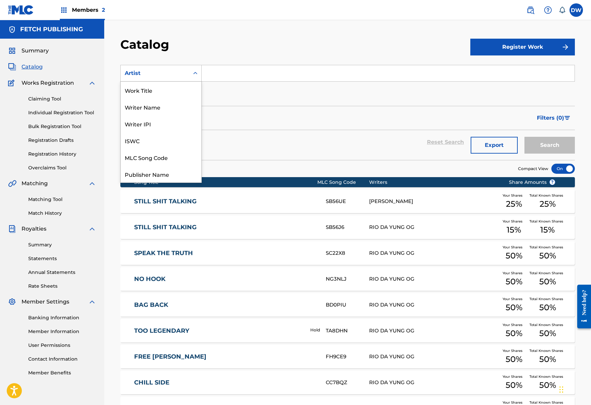
click at [162, 76] on div "Artist" at bounding box center [155, 73] width 60 height 8
click at [170, 88] on div "Publisher IPI" at bounding box center [161, 90] width 81 height 17
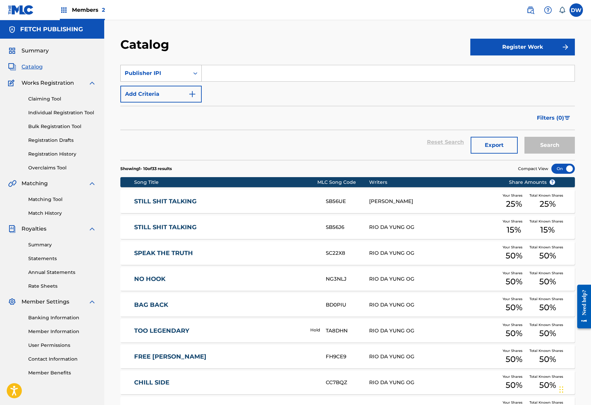
scroll to position [0, 0]
click at [188, 77] on div "Publisher IPI" at bounding box center [155, 73] width 69 height 13
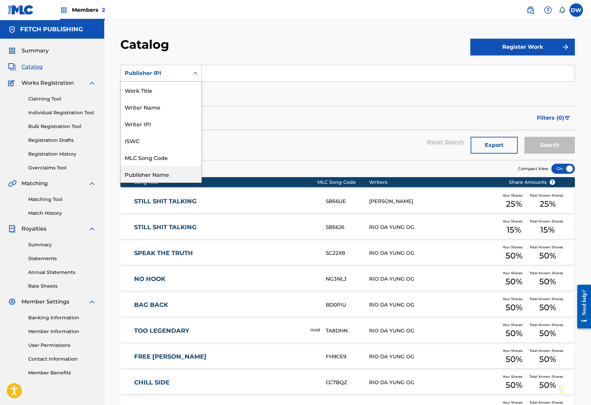
click at [165, 179] on div "Publisher Name" at bounding box center [161, 174] width 81 height 17
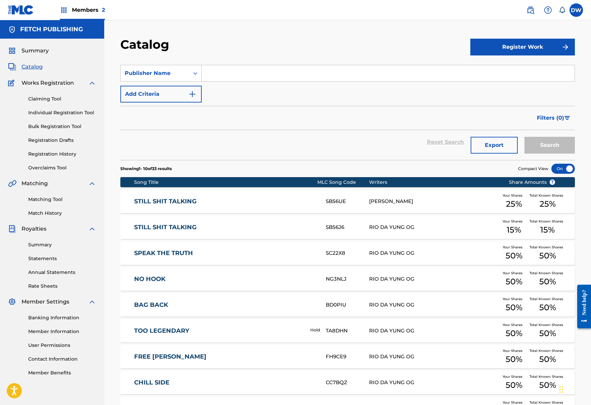
click at [215, 81] on input "Search Form" at bounding box center [388, 73] width 373 height 16
type input "fetch"
click at [549, 145] on button "Search" at bounding box center [549, 145] width 50 height 17
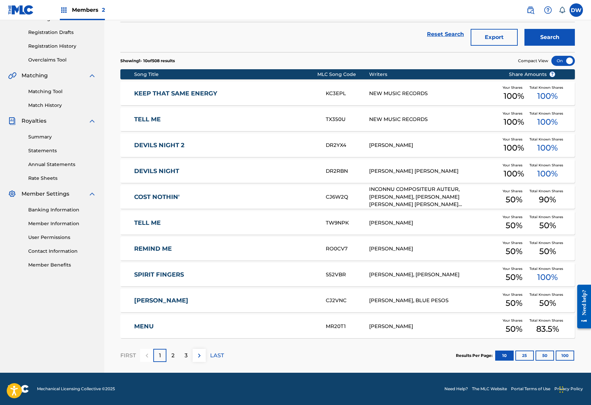
scroll to position [108, 0]
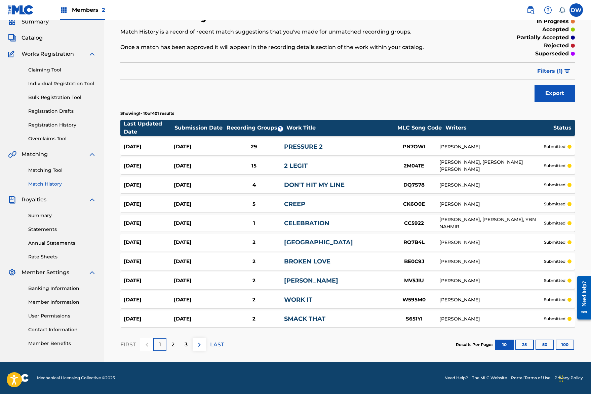
scroll to position [29, 0]
click at [549, 343] on button "50" at bounding box center [544, 345] width 18 height 10
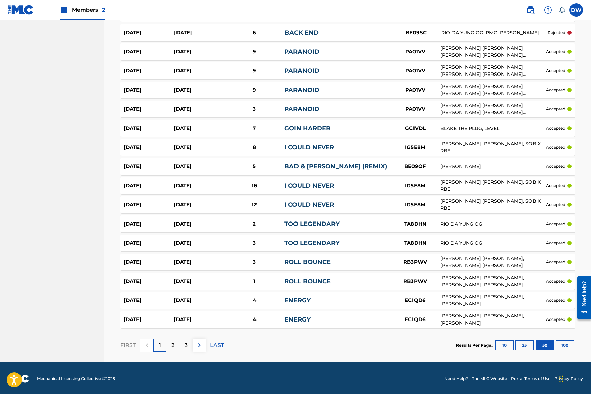
scroll to position [796, 0]
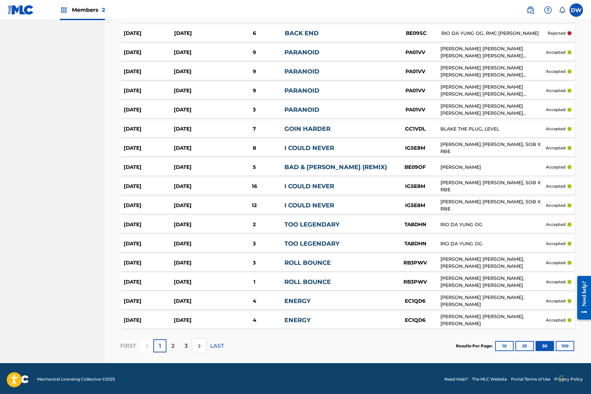
click at [565, 344] on button "100" at bounding box center [564, 346] width 18 height 10
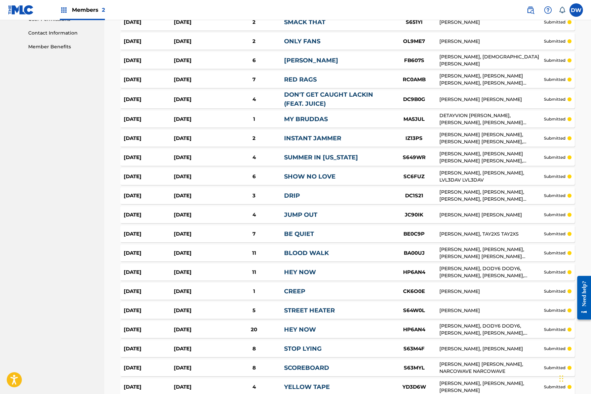
scroll to position [325, 0]
